Goal: Information Seeking & Learning: Find specific fact

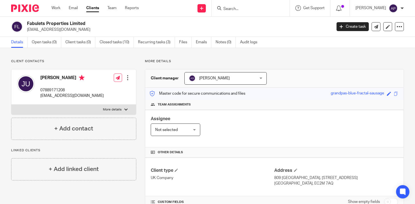
click at [399, 8] on div "Aieushree Paul" at bounding box center [380, 8] width 48 height 9
click at [378, 39] on span "Logout" at bounding box center [378, 39] width 13 height 4
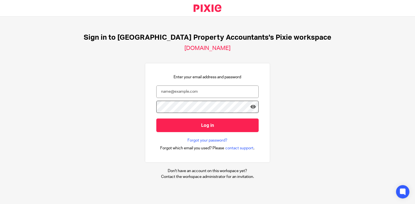
click at [116, 88] on div "Sign in to UK Property Accountants's Pixie workspace ukpa.usepixie.net Enter yo…" at bounding box center [207, 107] width 415 height 180
click at [0, 204] on div at bounding box center [0, 204] width 0 height 0
click at [225, 93] on input "email" at bounding box center [207, 92] width 102 height 13
type input "aieushree@ukpa.co.uk"
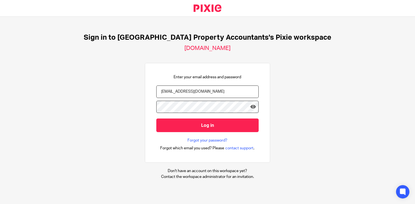
click at [0, 204] on div at bounding box center [0, 204] width 0 height 0
click at [311, 75] on div "Sign in to UK Property Accountants's Pixie workspace ukpa.usepixie.net Enter yo…" at bounding box center [207, 107] width 415 height 180
click at [209, 139] on link "Forgot your password?" at bounding box center [208, 141] width 40 height 6
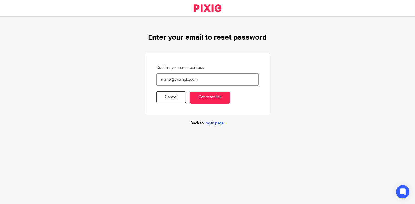
click at [172, 77] on input "Confirm your email address" at bounding box center [207, 79] width 102 height 13
click at [146, 119] on div "Enter your email to reset password Confirm your email address Cancel Get reset …" at bounding box center [207, 80] width 415 height 126
click at [172, 83] on input "Confirm your email address" at bounding box center [207, 79] width 102 height 13
type input "[EMAIL_ADDRESS][DOMAIN_NAME]"
click at [204, 97] on input "Get reset link" at bounding box center [210, 98] width 40 height 12
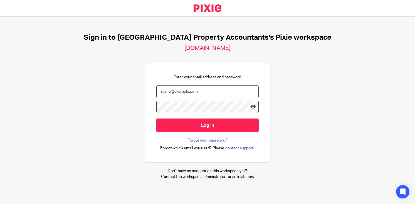
click at [199, 90] on input "email" at bounding box center [207, 92] width 102 height 13
type input "[EMAIL_ADDRESS][DOMAIN_NAME]"
click at [250, 108] on icon at bounding box center [253, 107] width 6 height 6
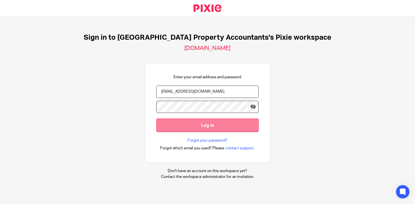
click at [185, 124] on input "Log in" at bounding box center [207, 126] width 102 height 14
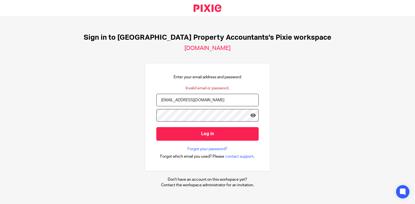
click at [0, 204] on div at bounding box center [0, 204] width 0 height 0
click at [214, 147] on link "Forgot your password?" at bounding box center [208, 150] width 40 height 6
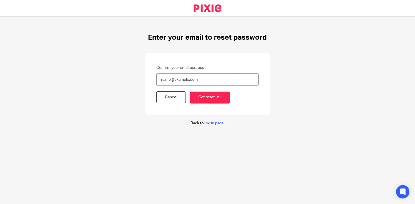
click at [189, 79] on input "Confirm your email address" at bounding box center [207, 79] width 102 height 13
click at [0, 204] on div at bounding box center [0, 204] width 0 height 0
type input "[EMAIL_ADDRESS][DOMAIN_NAME]"
click at [204, 97] on input "Get reset link" at bounding box center [210, 98] width 40 height 12
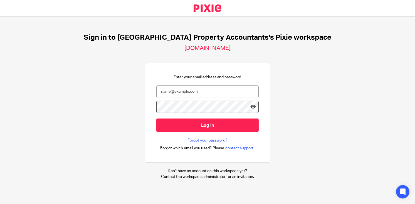
click at [0, 204] on div at bounding box center [0, 204] width 0 height 0
click at [199, 93] on input "email" at bounding box center [207, 92] width 102 height 13
type input "[EMAIL_ADDRESS][DOMAIN_NAME]"
click at [156, 119] on input "Log in" at bounding box center [207, 126] width 102 height 14
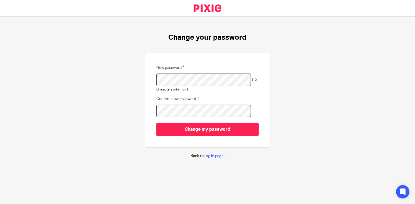
click at [156, 81] on div "New password (10 characters minimum) Confirm new password Change my password" at bounding box center [207, 101] width 102 height 72
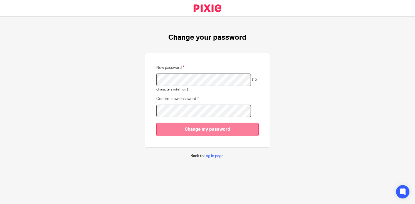
click at [216, 131] on input "Change my password" at bounding box center [207, 130] width 102 height 14
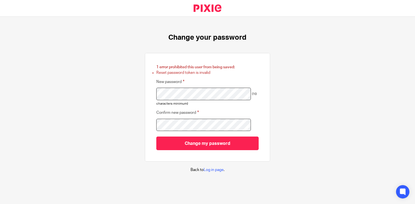
click at [0, 204] on div at bounding box center [0, 204] width 0 height 0
click at [156, 95] on div "1 error prohibited this user from being saved: Reset password token is invalid …" at bounding box center [207, 108] width 102 height 86
click at [0, 204] on div at bounding box center [0, 204] width 0 height 0
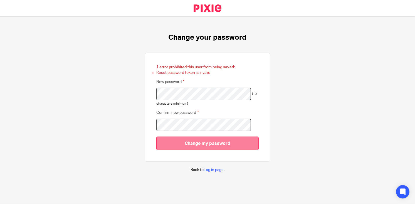
click at [201, 143] on input "Change my password" at bounding box center [207, 144] width 102 height 14
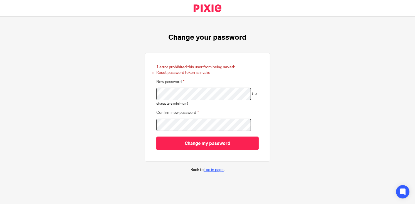
click at [210, 171] on link "Log in page" at bounding box center [214, 170] width 20 height 4
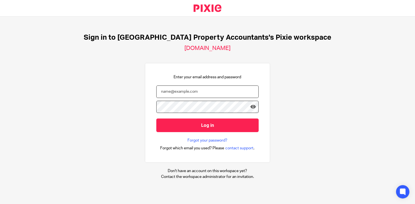
click at [187, 93] on input "email" at bounding box center [207, 92] width 102 height 13
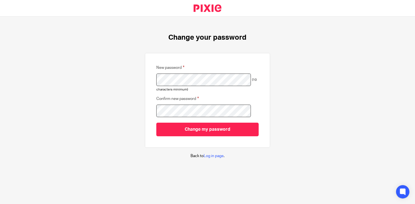
click at [300, 115] on div "Change your password New password (10 characters minimum) Confirm new password …" at bounding box center [207, 96] width 415 height 159
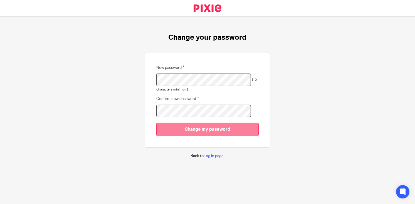
click at [217, 130] on input "Change my password" at bounding box center [207, 130] width 102 height 14
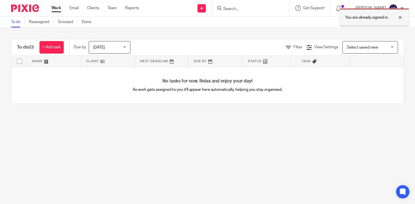
click at [400, 16] on div at bounding box center [396, 17] width 15 height 7
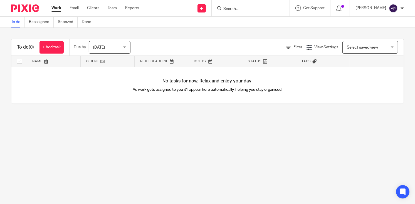
click at [239, 8] on input "Search" at bounding box center [248, 9] width 50 height 5
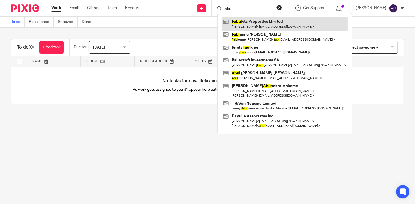
type input "fabu"
click at [257, 21] on link at bounding box center [285, 24] width 126 height 13
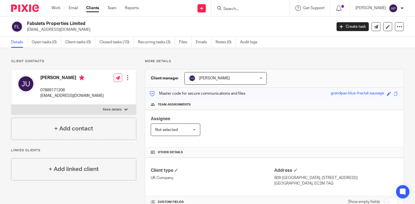
drag, startPoint x: 28, startPoint y: 22, endPoint x: 91, endPoint y: 22, distance: 63.4
click at [91, 22] on h2 "Fabulets Properties Limited" at bounding box center [147, 24] width 241 height 6
copy h2 "Fabulets Properties Limited"
drag, startPoint x: 26, startPoint y: 29, endPoint x: 98, endPoint y: 29, distance: 71.2
click at [98, 29] on div "Fabulets Properties Limited jagdishudayakumar@gmail.com" at bounding box center [169, 27] width 317 height 12
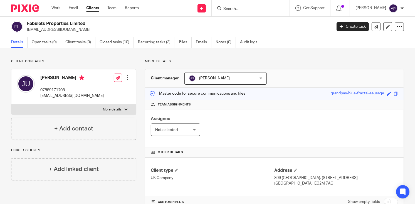
copy p "jagdishudayakumar@gmail.com"
click at [51, 76] on h4 "Jagdish Udayakumar" at bounding box center [71, 78] width 63 height 7
copy h4 "Jagdish"
click at [245, 10] on input "Search" at bounding box center [248, 9] width 50 height 5
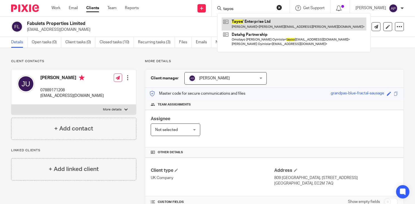
type input "tayos"
click at [265, 23] on link at bounding box center [294, 24] width 145 height 13
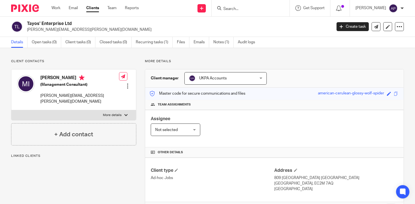
drag, startPoint x: 0, startPoint y: 0, endPoint x: 79, endPoint y: 20, distance: 81.8
click at [79, 20] on div "Tayos' Enterprise Ltd michael.o.isola@gmail.com Create task Update from Compani…" at bounding box center [207, 27] width 415 height 20
copy h2 "Tayos' Enterprise Ltd"
drag, startPoint x: 27, startPoint y: 29, endPoint x: 90, endPoint y: 28, distance: 63.7
click at [90, 28] on div "Tayos' Enterprise Ltd michael.o.isola@gmail.com" at bounding box center [169, 27] width 317 height 12
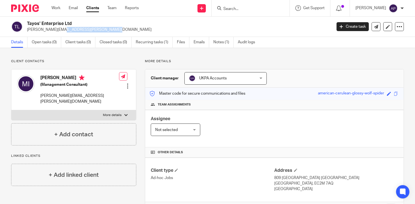
copy p "[PERSON_NAME][EMAIL_ADDRESS][PERSON_NAME][DOMAIN_NAME]"
click at [46, 76] on h4 "[PERSON_NAME]" at bounding box center [79, 78] width 79 height 7
click at [46, 76] on h4 "Marian Eyitayo Isola" at bounding box center [79, 78] width 79 height 7
copy h4 "Marian"
click at [231, 9] on input "Search" at bounding box center [248, 9] width 50 height 5
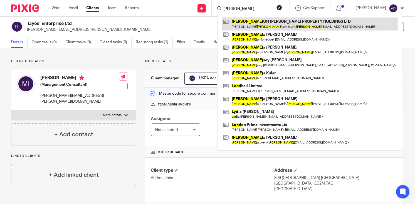
type input "lynd"
click at [270, 24] on link at bounding box center [310, 24] width 176 height 13
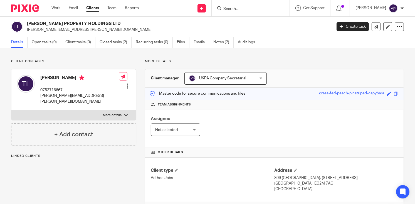
drag, startPoint x: 26, startPoint y: 22, endPoint x: 124, endPoint y: 22, distance: 98.2
click at [124, 22] on div "LYNDON MORAN PROPERTY HOLDINGS LTD trent.lyndon@hotmail.com" at bounding box center [169, 27] width 317 height 12
copy h2 "LYNDON MORAN PROPERTY HOLDINGS LTD"
click at [253, 11] on input "Search" at bounding box center [248, 9] width 50 height 5
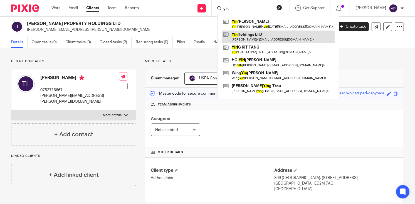
type input "yin"
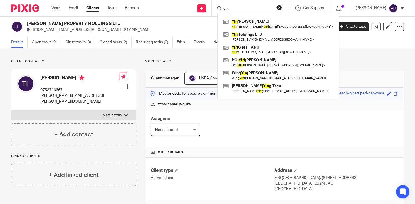
drag, startPoint x: 26, startPoint y: 22, endPoint x: 138, endPoint y: 22, distance: 111.8
click at [138, 22] on div "LYNDON MORAN PROPERTY HOLDINGS LTD trent.lyndon@hotmail.com" at bounding box center [169, 27] width 317 height 12
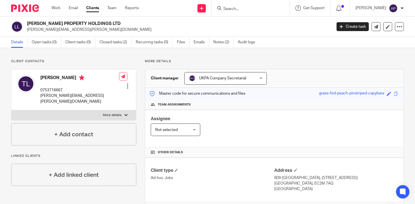
copy h2 "LYNDON MORAN PROPERTY HOLDINGS LTD"
drag, startPoint x: 27, startPoint y: 28, endPoint x: 75, endPoint y: 28, distance: 48.7
click at [75, 28] on p "trent.lyndon@hotmail.com" at bounding box center [177, 30] width 301 height 6
copy p "trent.lyndon@hotmail.com"
click at [45, 77] on h4 "Trent Lyndon" at bounding box center [79, 78] width 79 height 7
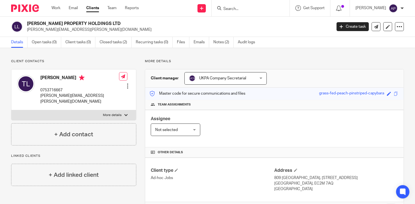
click at [45, 77] on h4 "Trent Lyndon" at bounding box center [79, 78] width 79 height 7
copy h4 "Trent"
click at [243, 9] on input "Search" at bounding box center [248, 9] width 50 height 5
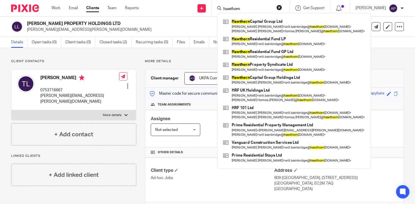
type input "hawthorn"
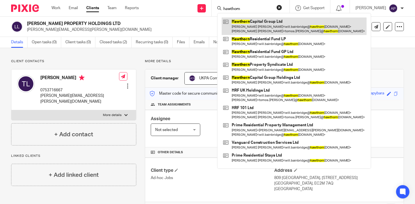
click at [266, 22] on link at bounding box center [294, 26] width 145 height 17
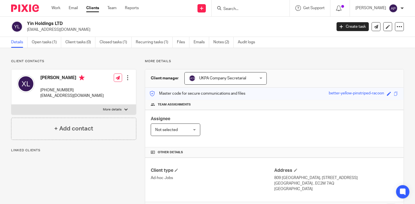
drag, startPoint x: 28, startPoint y: 21, endPoint x: 70, endPoint y: 21, distance: 41.7
click at [70, 21] on h2 "Yin Holdings LTD" at bounding box center [147, 24] width 241 height 6
copy h2 "Yin Holdings LTD"
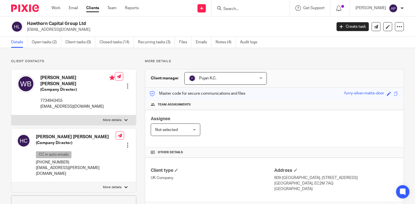
drag, startPoint x: 27, startPoint y: 22, endPoint x: 88, endPoint y: 22, distance: 61.2
click at [88, 22] on h2 "Hawthorn Capital Group Ltd" at bounding box center [147, 24] width 241 height 6
copy h2 "Hawthorn Capital Group Ltd"
drag, startPoint x: 32, startPoint y: 29, endPoint x: 48, endPoint y: 29, distance: 16.7
click at [48, 29] on p "[EMAIL_ADDRESS][DOMAIN_NAME]" at bounding box center [177, 30] width 301 height 6
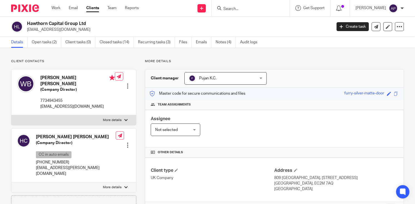
drag, startPoint x: 48, startPoint y: 29, endPoint x: 108, endPoint y: 27, distance: 59.8
click at [108, 27] on p "[EMAIL_ADDRESS][DOMAIN_NAME]" at bounding box center [177, 30] width 301 height 6
drag, startPoint x: 26, startPoint y: 29, endPoint x: 104, endPoint y: 29, distance: 77.6
click at [104, 29] on div "Hawthorn Capital Group Ltd [EMAIL_ADDRESS][DOMAIN_NAME]" at bounding box center [169, 27] width 317 height 12
copy p "[EMAIL_ADDRESS][DOMAIN_NAME]"
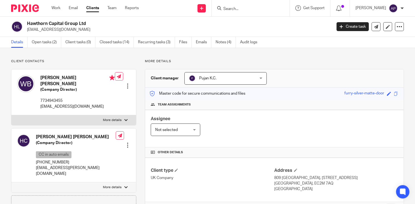
click at [45, 77] on h4 "[PERSON_NAME] [PERSON_NAME]" at bounding box center [77, 81] width 75 height 12
copy h4 "[PERSON_NAME]"
click at [247, 8] on input "Search" at bounding box center [248, 9] width 50 height 5
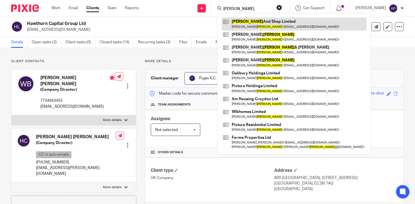
type input "[PERSON_NAME]"
click at [263, 21] on link at bounding box center [294, 24] width 145 height 13
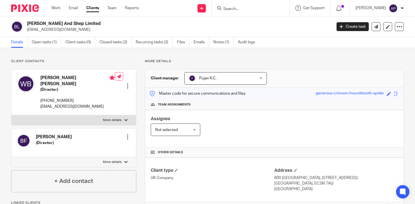
drag, startPoint x: 26, startPoint y: 30, endPoint x: 80, endPoint y: 30, distance: 53.7
click at [80, 30] on div "[PERSON_NAME] And Shep Limited [EMAIL_ADDRESS][DOMAIN_NAME]" at bounding box center [169, 27] width 317 height 12
copy p "[EMAIL_ADDRESS][DOMAIN_NAME]"
drag, startPoint x: 27, startPoint y: 21, endPoint x: 93, endPoint y: 21, distance: 65.7
click at [93, 21] on h2 "[PERSON_NAME] And Shep Limited" at bounding box center [147, 24] width 241 height 6
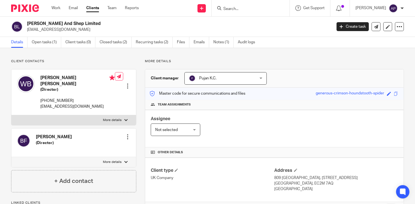
copy h2 "[PERSON_NAME] And Shep Limited"
click at [47, 76] on h4 "[PERSON_NAME] [PERSON_NAME]" at bounding box center [77, 81] width 75 height 12
copy h4 "[PERSON_NAME]"
click at [247, 7] on input "Search" at bounding box center [248, 9] width 50 height 5
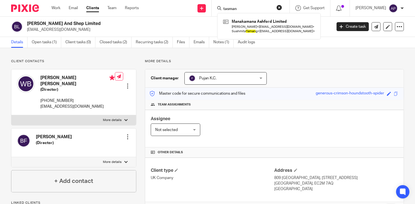
type input "tasman"
click at [282, 6] on button "reset" at bounding box center [280, 8] width 6 height 6
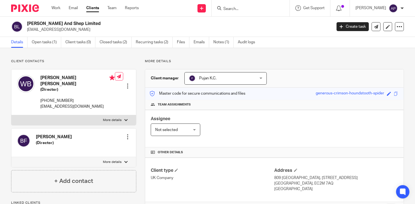
click at [258, 10] on input "Search" at bounding box center [248, 9] width 50 height 5
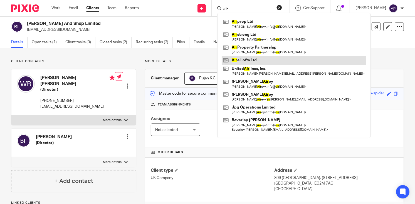
type input "air"
click at [258, 60] on link at bounding box center [294, 60] width 145 height 8
